Goal: Task Accomplishment & Management: Manage account settings

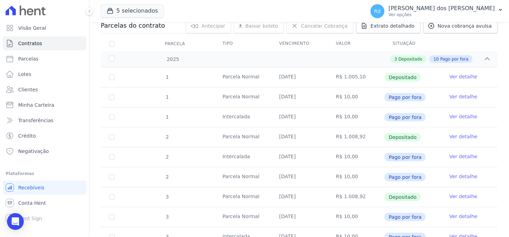
scroll to position [116, 0]
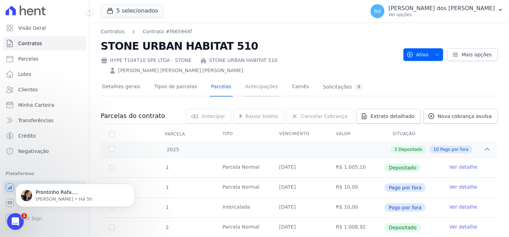
click at [244, 78] on link "Antecipações" at bounding box center [262, 87] width 36 height 19
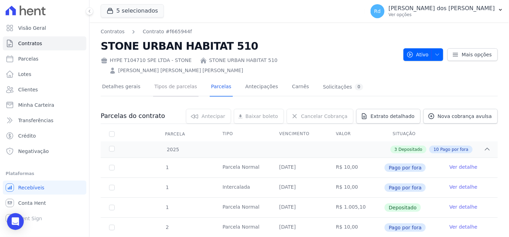
click at [157, 79] on link "Tipos de parcelas" at bounding box center [175, 87] width 45 height 19
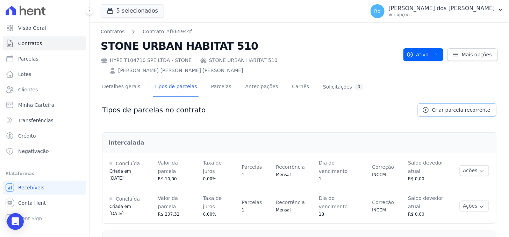
click at [463, 103] on link "Criar parcela recorrente" at bounding box center [456, 109] width 79 height 13
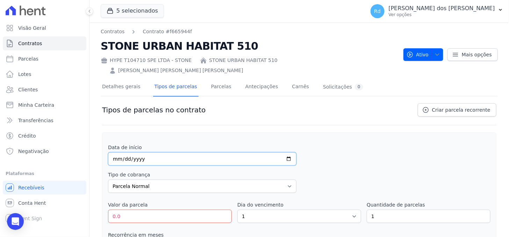
click at [116, 152] on input "date" at bounding box center [202, 158] width 188 height 13
click at [117, 152] on input "date" at bounding box center [202, 158] width 188 height 13
type input "2026-01-18"
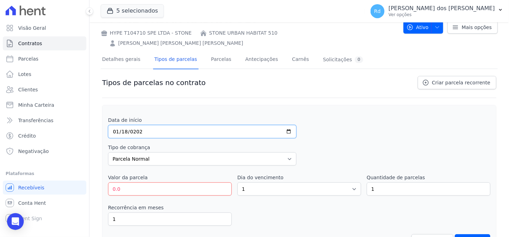
scroll to position [39, 0]
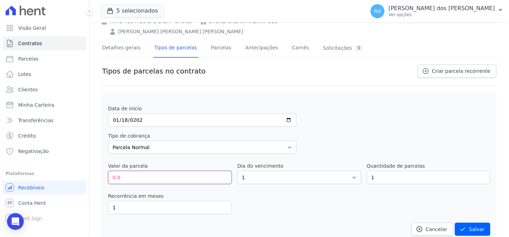
click at [139, 170] on input "0.0" at bounding box center [170, 176] width 124 height 13
drag, startPoint x: 139, startPoint y: 168, endPoint x: 99, endPoint y: 174, distance: 40.3
type input "1000.00"
click at [327, 170] on select "1 2 3 4 5 6 7 8 9 10 11 12 13 14 15 16 17 18 19 20 21 22 23 24 25 26 27 28 29 3…" at bounding box center [299, 176] width 124 height 13
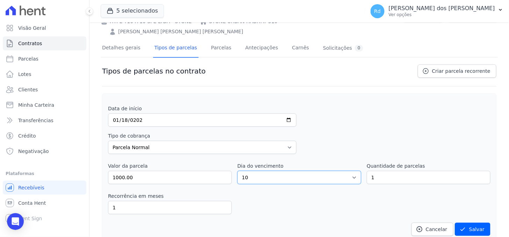
select select "18"
click at [237, 170] on select "1 2 3 4 5 6 7 8 9 10 11 12 13 14 15 16 17 18 19 20 21 22 23 24 25 26 27 28 29 3…" at bounding box center [299, 176] width 124 height 13
drag, startPoint x: 377, startPoint y: 165, endPoint x: 356, endPoint y: 152, distance: 25.4
click at [356, 163] on div "Valor da parcela 1000.00 Dia do vencimento 1 2 3 4 5 6 7 8 9 10 11 12 13 14 15 …" at bounding box center [299, 173] width 382 height 22
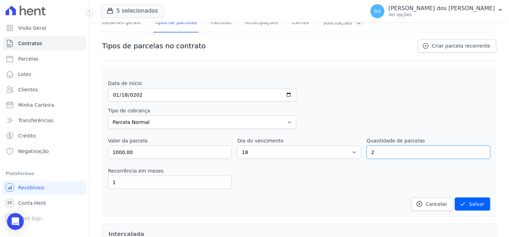
scroll to position [78, 0]
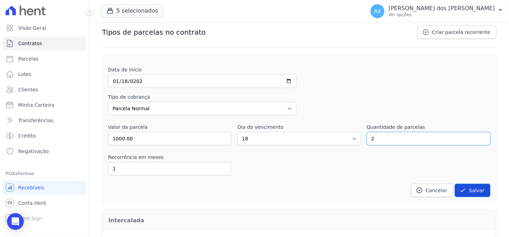
type input "2"
click at [479, 183] on button "Salvar" at bounding box center [473, 189] width 36 height 13
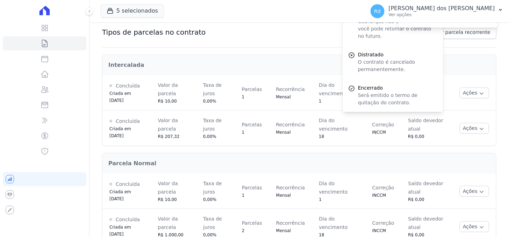
scroll to position [0, 0]
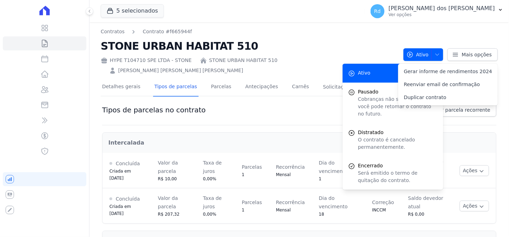
click at [289, 103] on div "Tipos de parcelas no contrato Criar parcela recorrente" at bounding box center [299, 114] width 394 height 22
click at [332, 41] on h2 "STONE URBAN HABITAT 510" at bounding box center [249, 46] width 297 height 16
click at [210, 78] on link "Parcelas" at bounding box center [221, 87] width 23 height 19
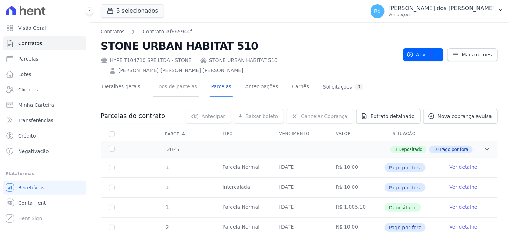
click at [175, 78] on link "Tipos de parcelas" at bounding box center [175, 87] width 45 height 19
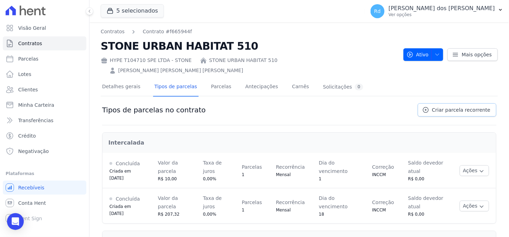
click at [448, 103] on link "Criar parcela recorrente" at bounding box center [456, 109] width 79 height 13
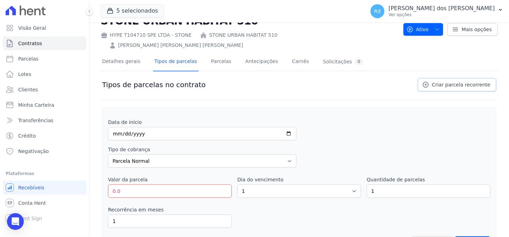
scroll to position [39, 0]
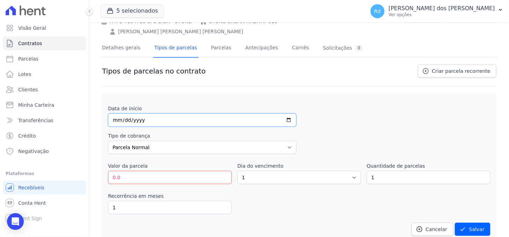
click at [115, 113] on input "date" at bounding box center [202, 119] width 188 height 13
type input "2026-05-18"
click at [124, 170] on input "0.0" at bounding box center [170, 176] width 124 height 13
type input "0"
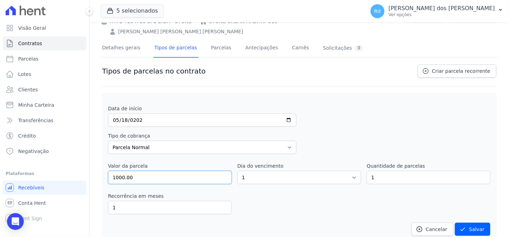
type input "1000.00"
select select "18"
type input "18"
click at [474, 222] on button "Salvar" at bounding box center [473, 228] width 36 height 13
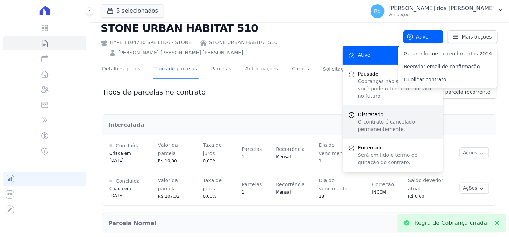
scroll to position [0, 0]
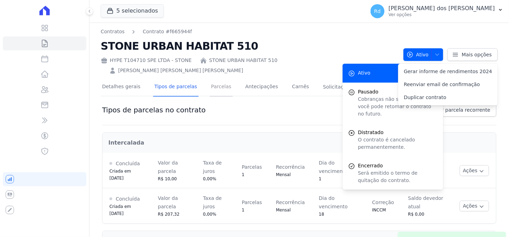
click at [212, 78] on link "Parcelas" at bounding box center [221, 87] width 23 height 19
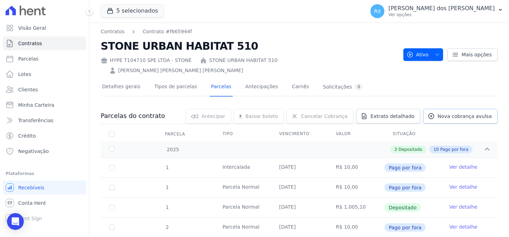
click at [470, 112] on span "Nova cobrança avulsa" at bounding box center [464, 115] width 54 height 7
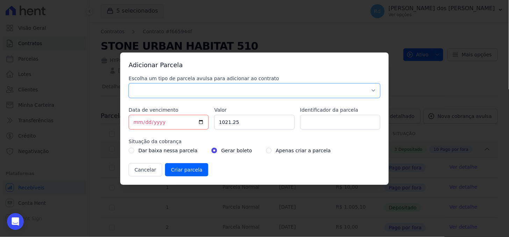
click at [220, 83] on select "Parcela Normal Sinal Caução Intercalada Chaves Pré Chaves Pós Chaves Taxas Quit…" at bounding box center [255, 90] width 252 height 15
select select "standard"
click at [129, 83] on select "Parcela Normal Sinal Caução Intercalada Chaves Pré Chaves Pós Chaves Taxas Quit…" at bounding box center [255, 90] width 252 height 15
click at [135, 121] on input "[DATE]" at bounding box center [169, 122] width 80 height 15
type input "2025-08-18"
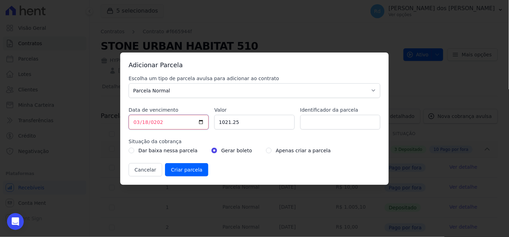
type input "2026-03-18"
click at [322, 36] on div "Adicionar Parcela Escolha um tipo de parcela avulsa para adicionar ao contrato …" at bounding box center [254, 118] width 509 height 237
click at [140, 168] on button "Cancelar" at bounding box center [146, 169] width 34 height 13
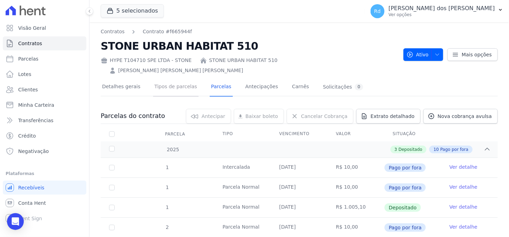
click at [170, 79] on link "Tipos de parcelas" at bounding box center [175, 87] width 45 height 19
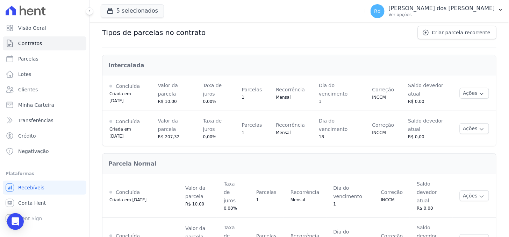
scroll to position [78, 0]
click at [469, 123] on button "Ações" at bounding box center [473, 128] width 29 height 11
click at [466, 137] on span "Ver detalhes" at bounding box center [459, 141] width 54 height 8
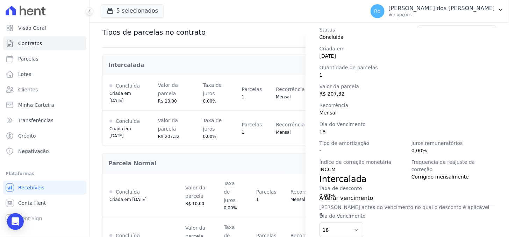
scroll to position [98, 0]
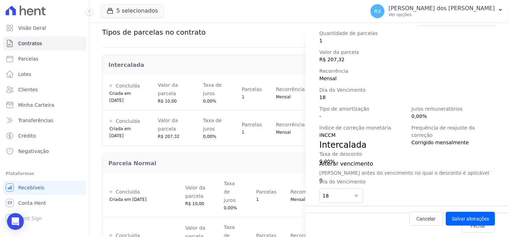
click at [296, 60] on div "Detalhes da regra de cobrança Tipo de cobrança Intercalada Status Concluída Cri…" at bounding box center [254, 118] width 509 height 237
click at [246, 137] on div "Detalhes da regra de cobrança Tipo de cobrança Intercalada Status Concluída Cri…" at bounding box center [254, 118] width 509 height 237
click at [412, 222] on link "Cancelar" at bounding box center [426, 218] width 34 height 14
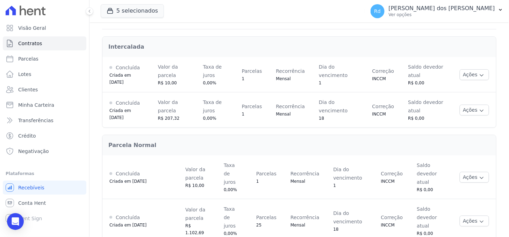
scroll to position [0, 0]
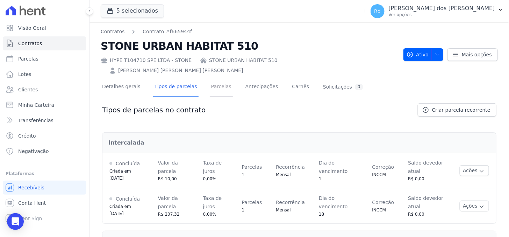
click at [212, 78] on link "Parcelas" at bounding box center [221, 87] width 23 height 19
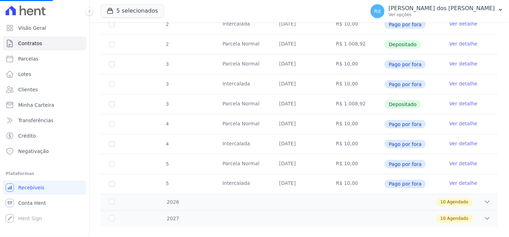
scroll to position [223, 0]
click at [476, 198] on div "10 Agendado" at bounding box center [318, 202] width 344 height 8
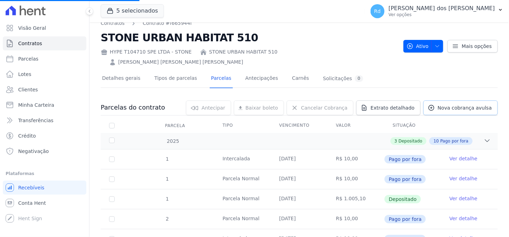
scroll to position [0, 0]
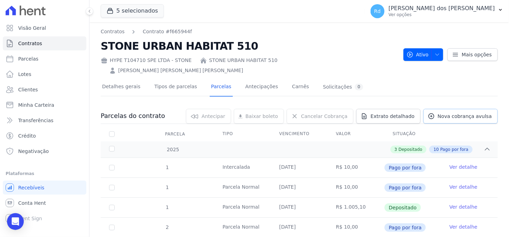
click at [469, 112] on span "Nova cobrança avulsa" at bounding box center [464, 115] width 54 height 7
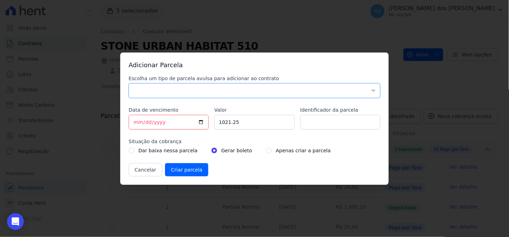
click at [209, 87] on select "Parcela Normal Sinal Caução Intercalada Chaves Pré Chaves Pós Chaves Taxas Quit…" at bounding box center [255, 90] width 252 height 15
select select "standard"
click at [129, 83] on select "Parcela Normal Sinal Caução Intercalada Chaves Pré Chaves Pós Chaves Taxas Quit…" at bounding box center [255, 90] width 252 height 15
click at [136, 120] on input "[DATE]" at bounding box center [169, 122] width 80 height 15
type input "2025-08-18"
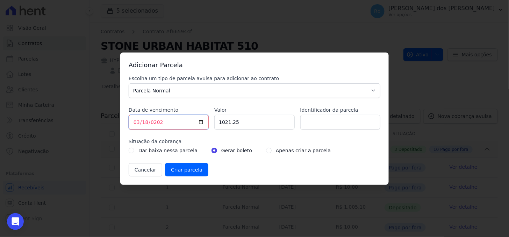
type input "2026-03-18"
type input "800.00"
click at [266, 149] on input "radio" at bounding box center [269, 150] width 6 height 6
radio input "true"
click at [186, 169] on input "Criar parcela" at bounding box center [186, 169] width 43 height 13
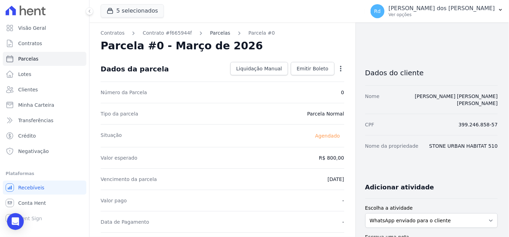
click at [215, 34] on link "Parcelas" at bounding box center [220, 32] width 20 height 7
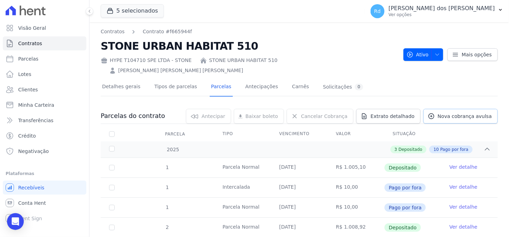
click at [469, 112] on span "Nova cobrança avulsa" at bounding box center [464, 115] width 54 height 7
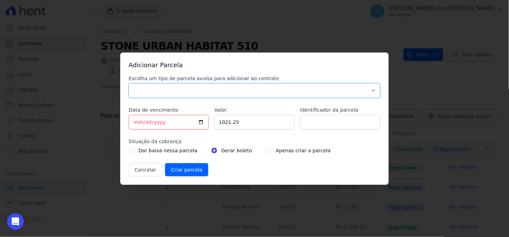
click at [242, 95] on select "Parcela Normal Sinal Caução Intercalada Chaves Pré Chaves Pós Chaves Taxas Quit…" at bounding box center [255, 90] width 252 height 15
select select "standard"
click at [129, 83] on select "Parcela Normal Sinal Caução Intercalada Chaves Pré Chaves Pós Chaves Taxas Quit…" at bounding box center [255, 90] width 252 height 15
click at [172, 119] on input "[DATE]" at bounding box center [169, 122] width 80 height 15
type input "2025-08-18"
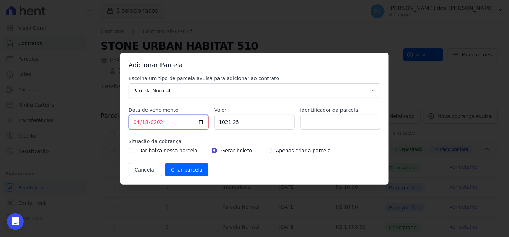
type input "2026-04-18"
type input "200.00"
click at [279, 146] on label "Apenas criar a parcela" at bounding box center [303, 150] width 55 height 8
click at [278, 147] on label "Apenas criar a parcela" at bounding box center [303, 150] width 55 height 8
click at [266, 149] on input "radio" at bounding box center [269, 150] width 6 height 6
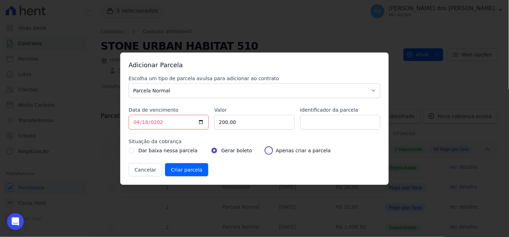
radio input "true"
click at [193, 167] on input "Criar parcela" at bounding box center [186, 169] width 43 height 13
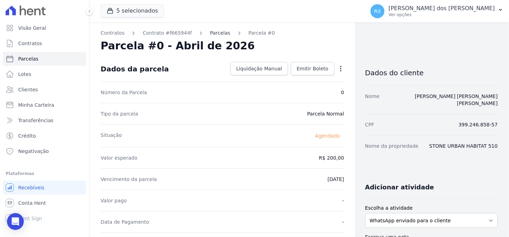
click at [210, 34] on link "Parcelas" at bounding box center [220, 32] width 20 height 7
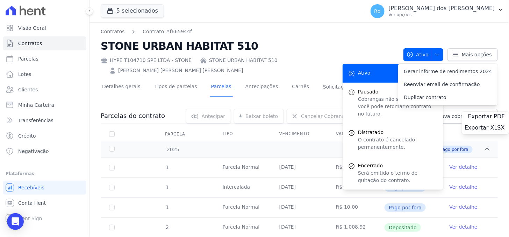
click at [212, 29] on nav "Contratos Contrato #f665944f" at bounding box center [249, 31] width 297 height 7
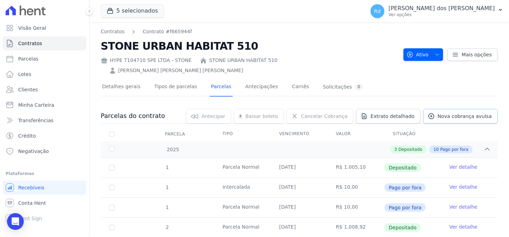
click at [463, 109] on link "Nova cobrança avulsa" at bounding box center [460, 116] width 74 height 15
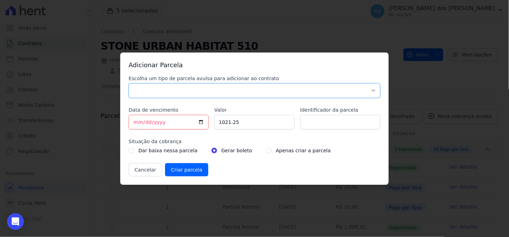
click at [195, 89] on select "Parcela Normal Sinal Caução Intercalada Chaves Pré Chaves Pós Chaves Taxas Quit…" at bounding box center [255, 90] width 252 height 15
select select "standard"
click at [129, 83] on select "Parcela Normal Sinal Caução Intercalada Chaves Pré Chaves Pós Chaves Taxas Quit…" at bounding box center [255, 90] width 252 height 15
click at [137, 120] on input "[DATE]" at bounding box center [169, 122] width 80 height 15
type input "2027-11-18"
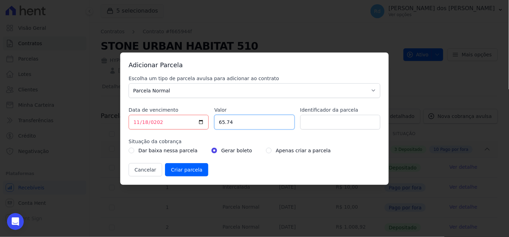
type input "65.74"
click at [286, 155] on div "Escolha um tipo de parcela avulsa para adicionar ao contrato Parcela Normal Sin…" at bounding box center [255, 125] width 252 height 101
click at [276, 153] on label "Apenas criar a parcela" at bounding box center [303, 150] width 55 height 8
click at [255, 152] on div "Dar baixa nessa parcela Gerar boleto Apenas criar a parcela" at bounding box center [255, 150] width 252 height 8
click at [266, 151] on input "radio" at bounding box center [269, 150] width 6 height 6
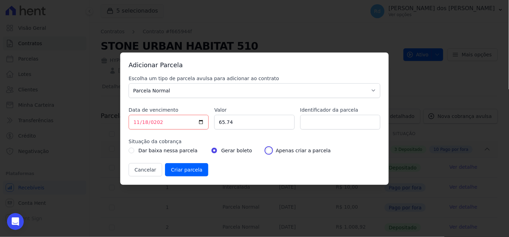
radio input "true"
click at [196, 168] on input "Criar parcela" at bounding box center [186, 169] width 43 height 13
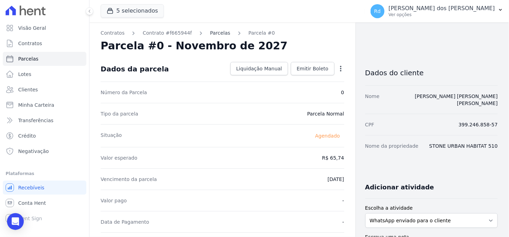
click at [212, 31] on link "Parcelas" at bounding box center [220, 32] width 20 height 7
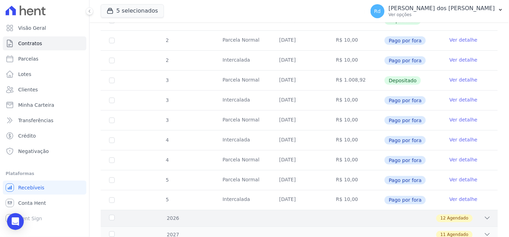
scroll to position [223, 0]
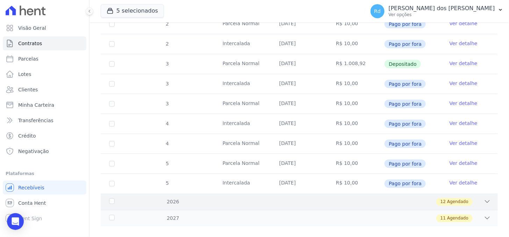
click at [476, 198] on div "12 Agendado" at bounding box center [318, 202] width 344 height 8
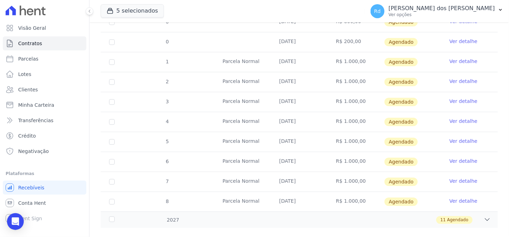
scroll to position [462, 0]
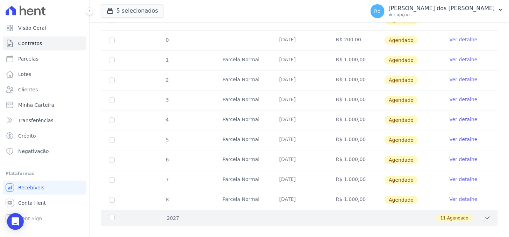
click at [484, 214] on icon at bounding box center [487, 217] width 7 height 7
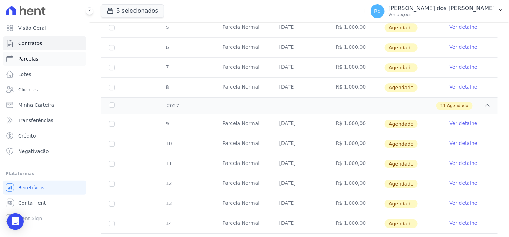
scroll to position [565, 0]
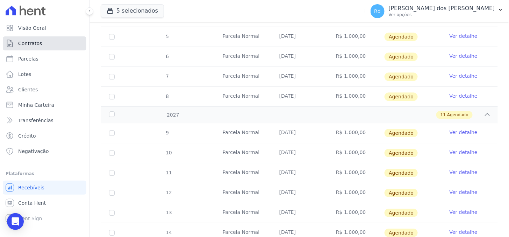
click at [36, 45] on span "Contratos" at bounding box center [30, 43] width 24 height 7
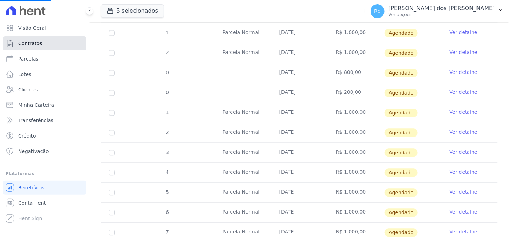
scroll to position [334, 0]
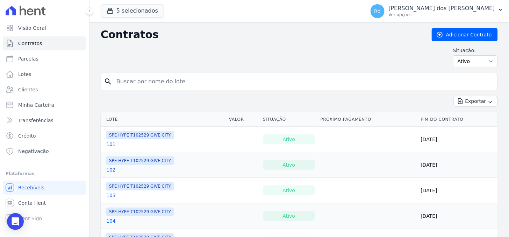
click at [157, 85] on input "search" at bounding box center [303, 81] width 382 height 14
paste input "Maria da Gloria Eleuterio"
type input "Maria da Gloria Eleuterio"
click at [46, 91] on link "Clientes" at bounding box center [44, 89] width 83 height 14
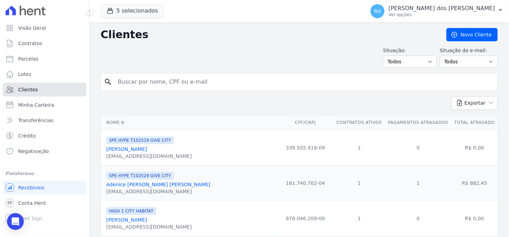
click at [57, 93] on link "Clientes" at bounding box center [44, 89] width 83 height 14
click at [155, 81] on input "search" at bounding box center [304, 82] width 381 height 14
click at [154, 85] on input "search" at bounding box center [304, 82] width 381 height 14
paste input "Maria da Gloria Eleuterio"
type input "Maria da Gloria Eleuterio"
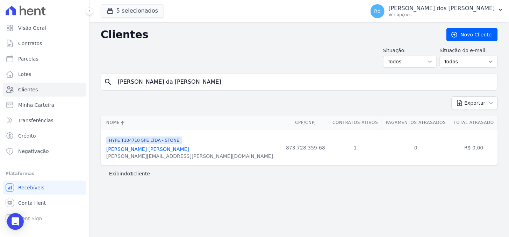
click at [149, 144] on span "HYPE T104710 SPE LTDA - STONE" at bounding box center [144, 140] width 76 height 8
click at [151, 147] on link "Maria Da Gloria Eleuterio" at bounding box center [147, 149] width 83 height 6
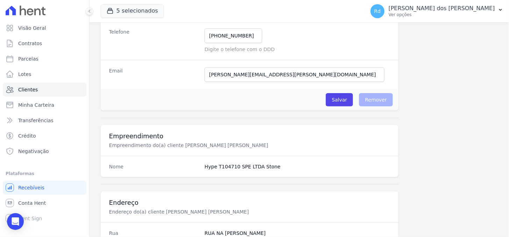
scroll to position [418, 0]
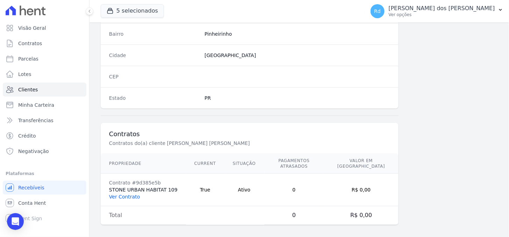
click at [128, 194] on link "Ver Contrato" at bounding box center [124, 197] width 31 height 6
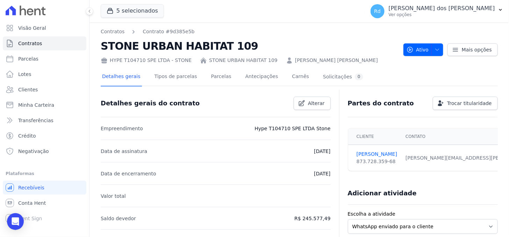
click at [225, 78] on div "Detalhes gerais Tipos de parcelas Parcelas Antecipações Carnês Solicitações 0" at bounding box center [233, 77] width 264 height 19
click at [218, 76] on link "Parcelas" at bounding box center [221, 77] width 23 height 19
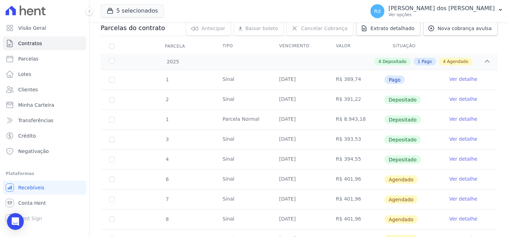
scroll to position [116, 0]
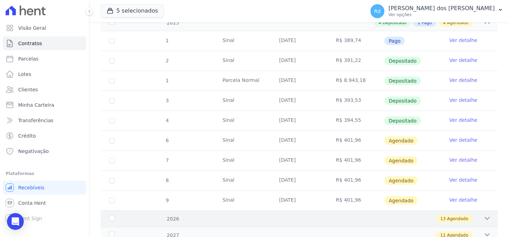
drag, startPoint x: 508, startPoint y: 234, endPoint x: 225, endPoint y: 215, distance: 283.3
click at [225, 215] on div "13 Agendado" at bounding box center [318, 219] width 344 height 8
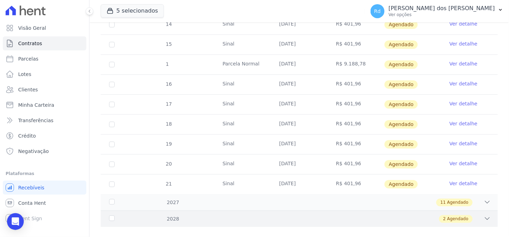
scroll to position [419, 0]
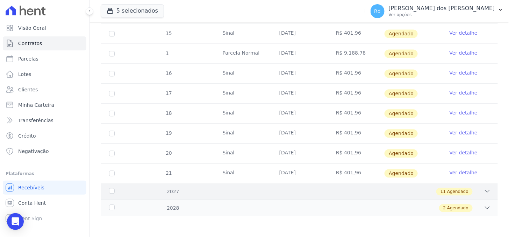
click at [472, 196] on div "2027 11 Agendado" at bounding box center [299, 191] width 397 height 16
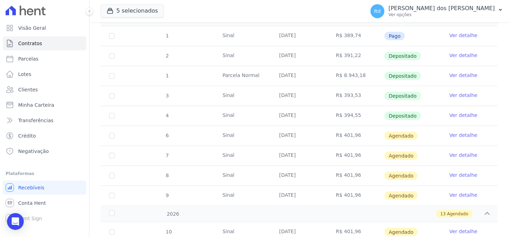
scroll to position [70, 0]
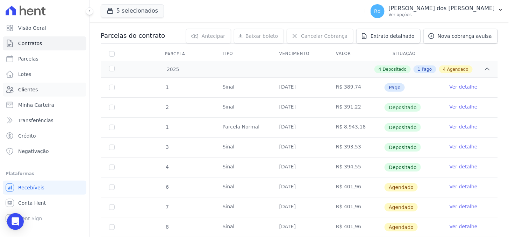
click at [42, 94] on link "Clientes" at bounding box center [44, 89] width 83 height 14
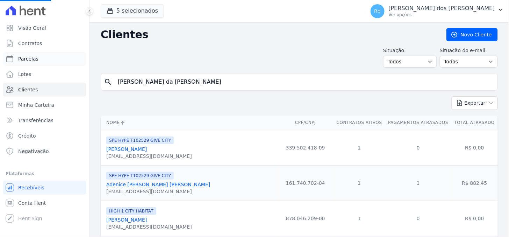
click at [48, 58] on link "Parcelas" at bounding box center [44, 59] width 83 height 14
select select
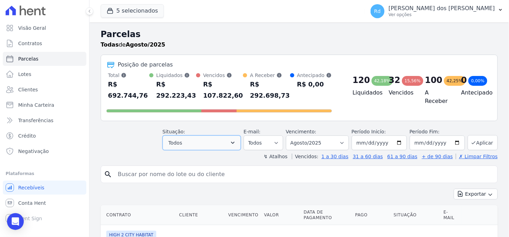
click at [228, 135] on button "Todos" at bounding box center [201, 142] width 78 height 15
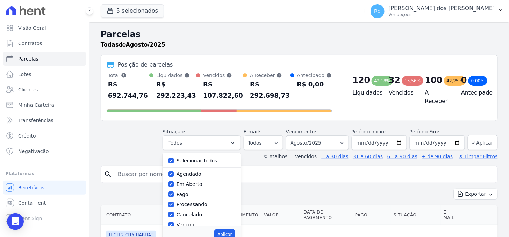
click at [205, 158] on label "Selecionar todos" at bounding box center [196, 161] width 41 height 6
click at [174, 158] on input "Selecionar todos" at bounding box center [171, 161] width 6 height 6
checkbox input "false"
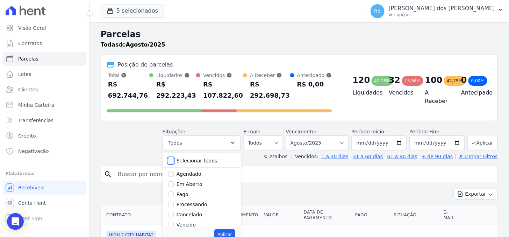
checkbox input "false"
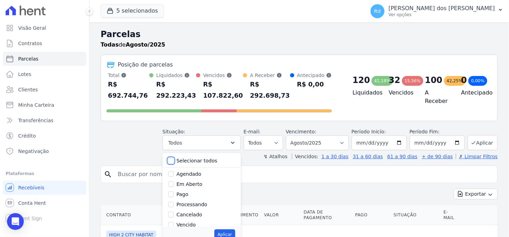
checkbox input "false"
click at [188, 191] on label "Pago" at bounding box center [182, 194] width 12 height 6
click at [174, 191] on input "Pago" at bounding box center [171, 194] width 6 height 6
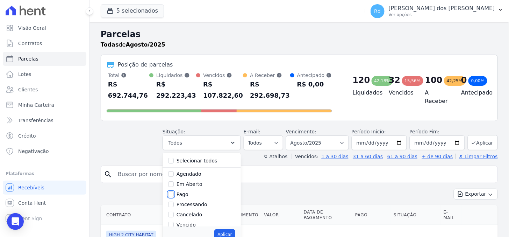
checkbox input "true"
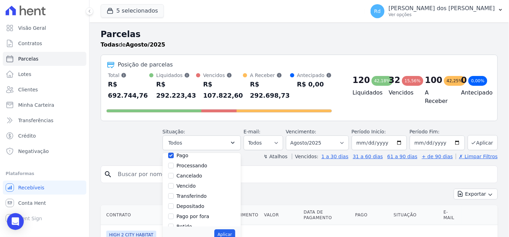
click at [201, 203] on label "Depositado" at bounding box center [190, 206] width 28 height 6
click at [174, 203] on input "Depositado" at bounding box center [171, 206] width 6 height 6
checkbox input "true"
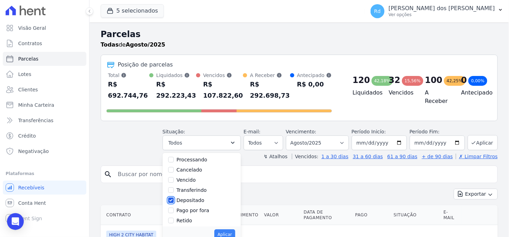
scroll to position [46, 0]
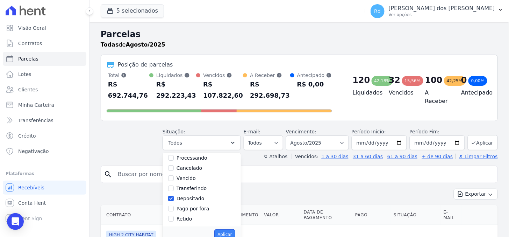
click at [228, 229] on button "Aplicar" at bounding box center [224, 234] width 21 height 10
select select "paid"
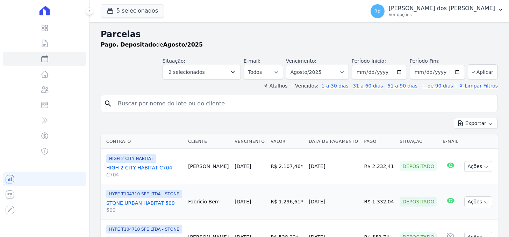
select select
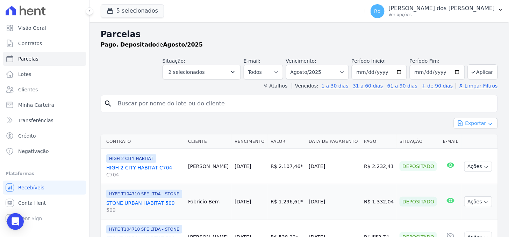
click at [481, 118] on button "Exportar" at bounding box center [475, 123] width 44 height 11
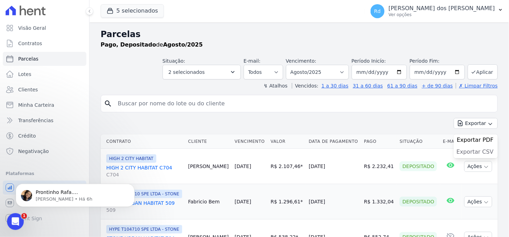
click at [480, 150] on span "Exportar CSV" at bounding box center [474, 151] width 37 height 7
